Goal: Task Accomplishment & Management: Manage account settings

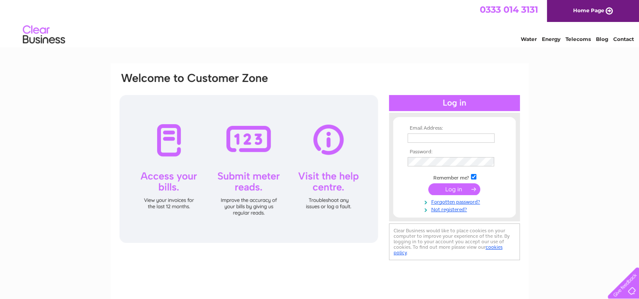
type input "bhg86@icloud.com"
click at [459, 189] on input "submit" at bounding box center [454, 189] width 52 height 12
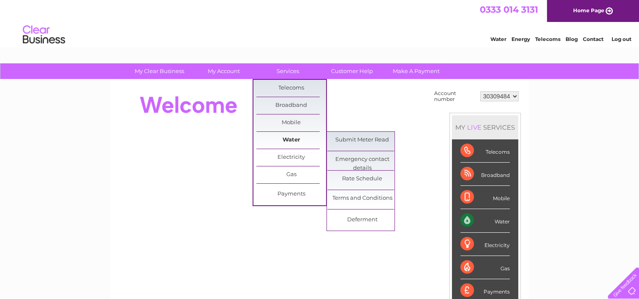
click at [294, 139] on link "Water" at bounding box center [291, 140] width 70 height 17
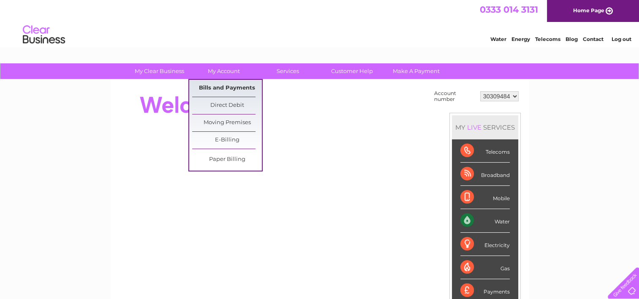
click at [235, 89] on link "Bills and Payments" at bounding box center [227, 88] width 70 height 17
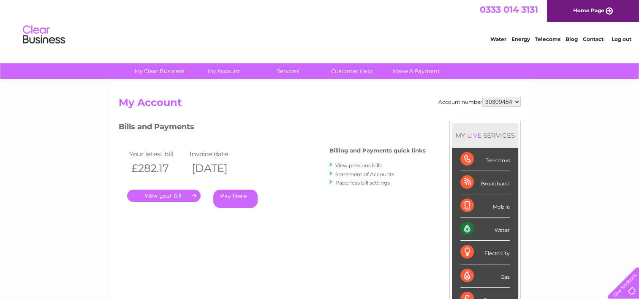
click at [182, 195] on link "." at bounding box center [164, 196] width 74 height 12
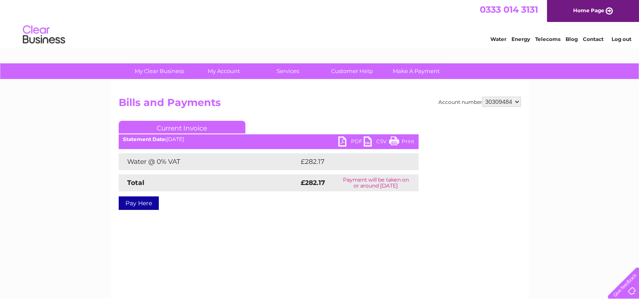
click at [349, 141] on link "PDF" at bounding box center [350, 142] width 25 height 12
